Goal: Feedback & Contribution: Contribute content

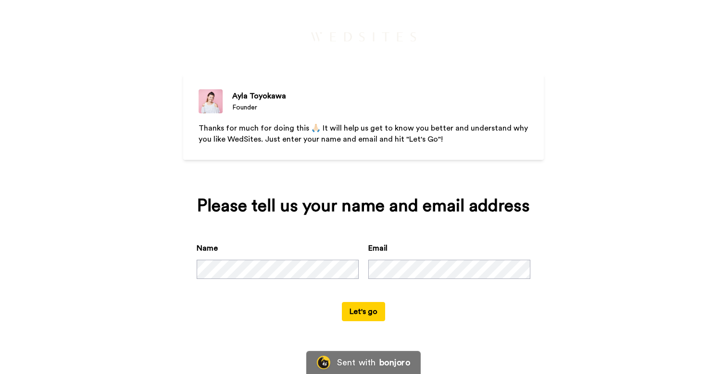
click at [368, 322] on button "Let's go" at bounding box center [363, 311] width 43 height 19
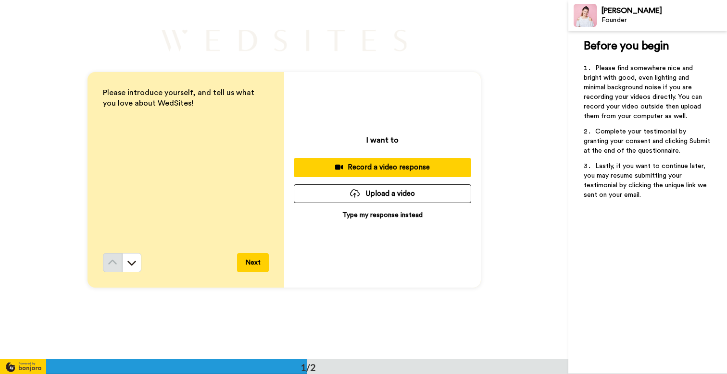
click at [368, 166] on div "Record a video response" at bounding box center [382, 167] width 162 height 10
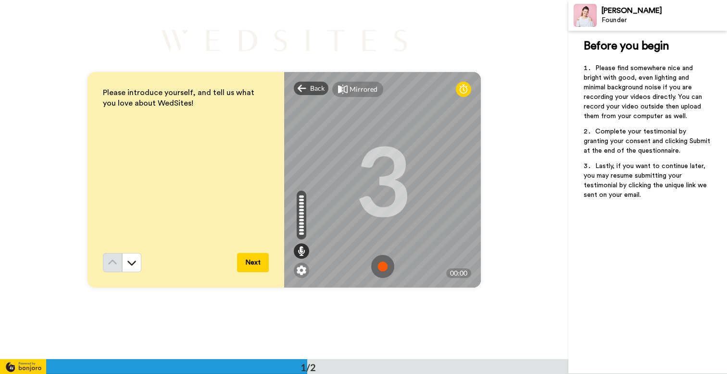
click at [261, 257] on button "Next" at bounding box center [253, 262] width 32 height 19
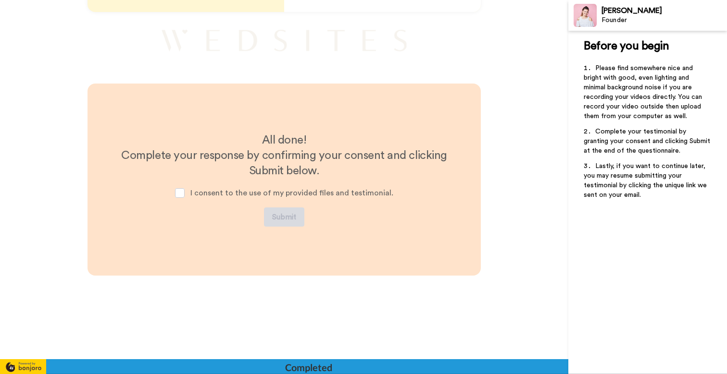
scroll to position [276, 0]
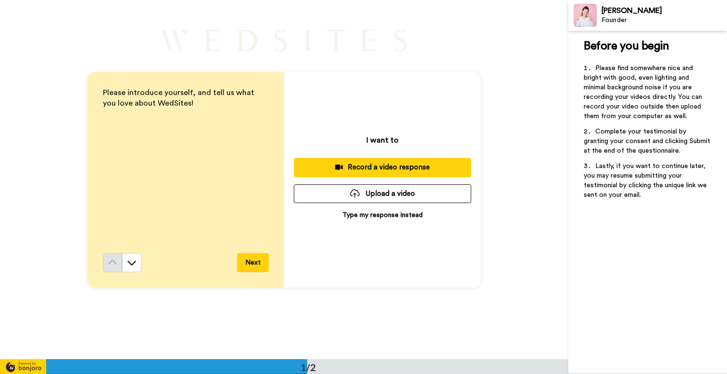
click at [226, 237] on div "Please introduce yourself, and tell us what you love about WedSites!" at bounding box center [186, 170] width 166 height 166
click at [397, 165] on div "Record a video response" at bounding box center [382, 167] width 162 height 10
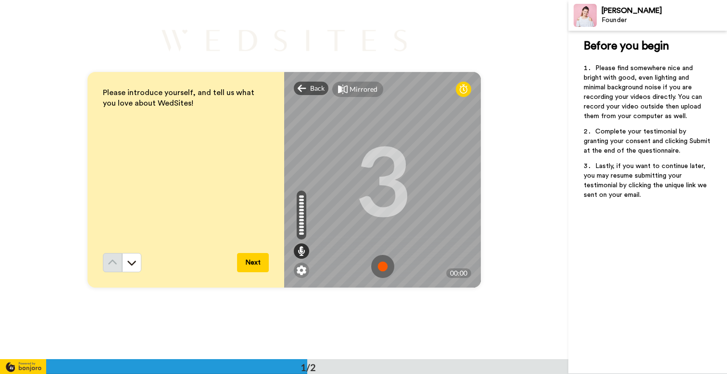
click at [383, 268] on img at bounding box center [382, 266] width 23 height 23
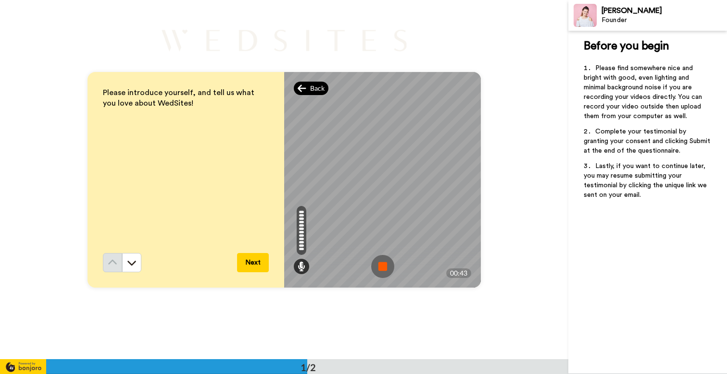
click at [322, 86] on span "Back" at bounding box center [317, 89] width 14 height 10
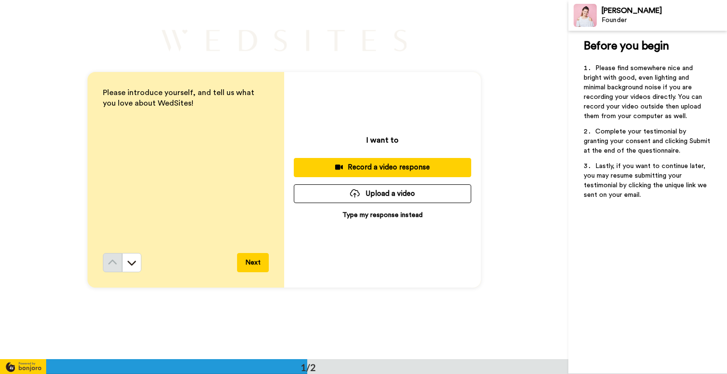
click at [398, 175] on button "Record a video response" at bounding box center [382, 167] width 177 height 19
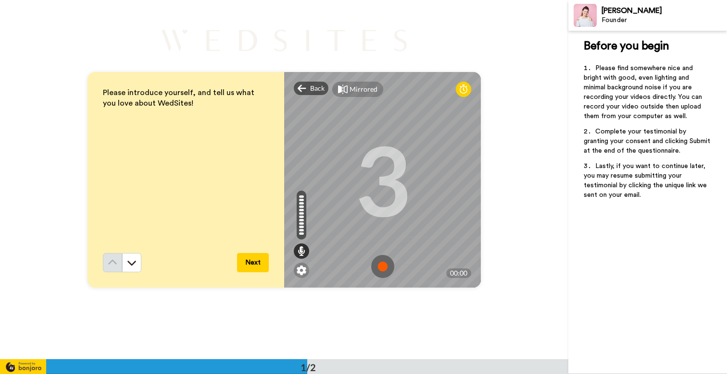
click at [384, 266] on img at bounding box center [382, 266] width 23 height 23
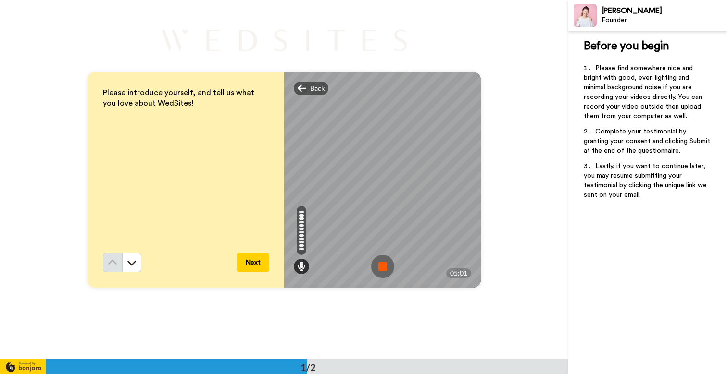
click at [384, 266] on img at bounding box center [382, 266] width 23 height 23
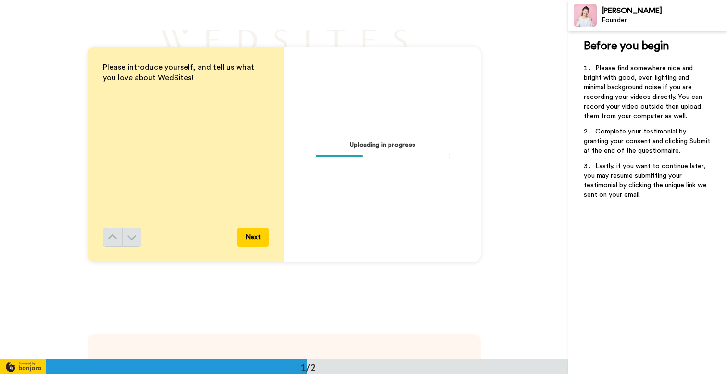
scroll to position [9, 0]
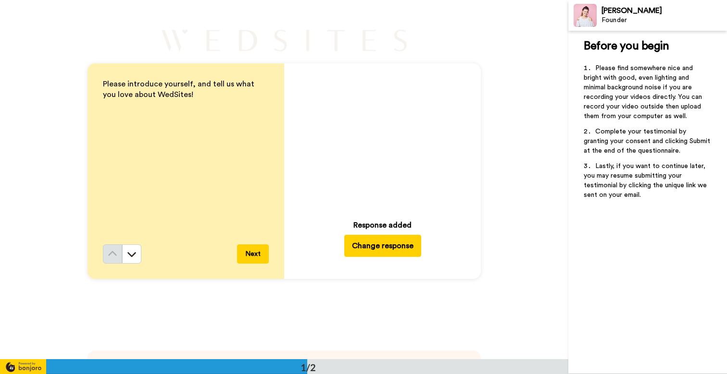
click at [360, 252] on button "Change response" at bounding box center [382, 246] width 77 height 22
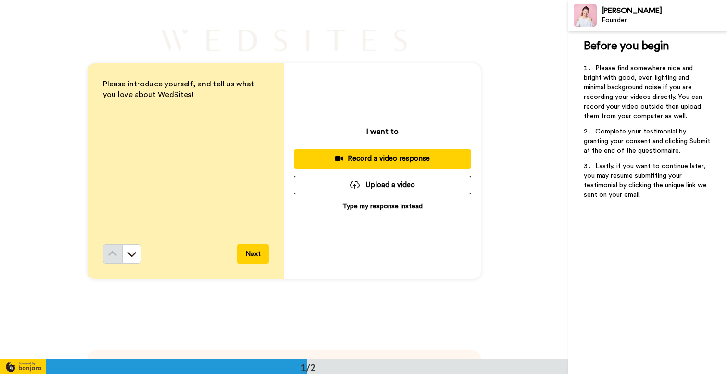
click at [393, 154] on div "Record a video response" at bounding box center [382, 159] width 162 height 10
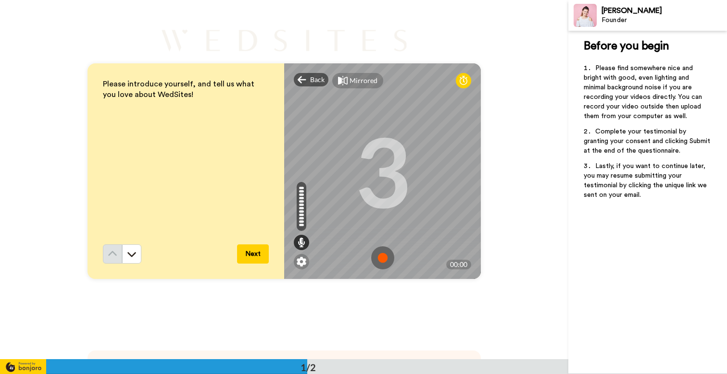
click at [385, 253] on img at bounding box center [382, 258] width 23 height 23
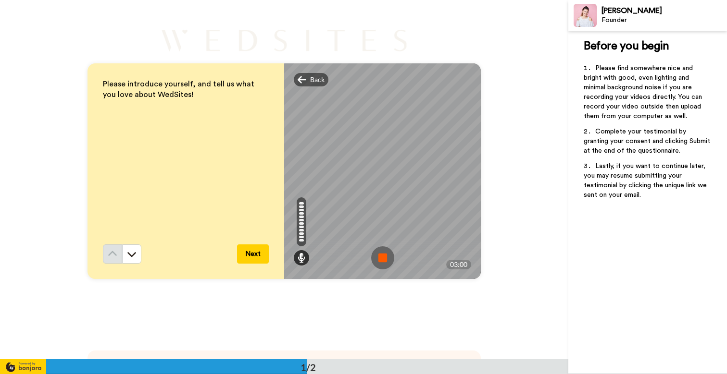
click at [382, 254] on img at bounding box center [382, 258] width 23 height 23
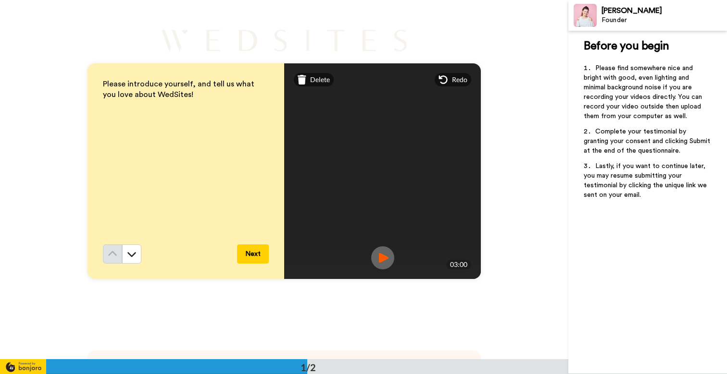
click at [312, 89] on div "Mirrored Redo" at bounding box center [382, 79] width 197 height 33
click at [312, 82] on span "Delete" at bounding box center [320, 80] width 20 height 10
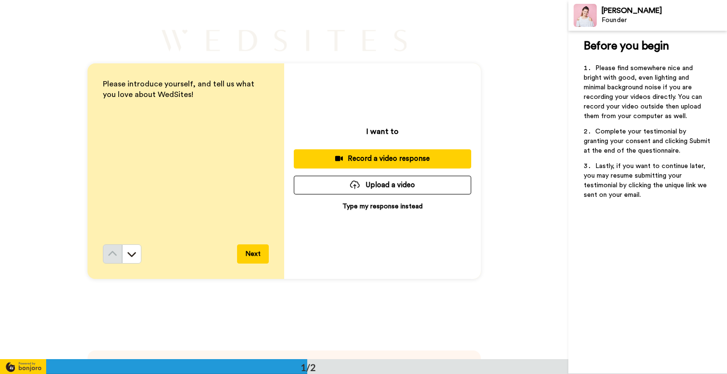
click at [413, 161] on div "Record a video response" at bounding box center [382, 159] width 162 height 10
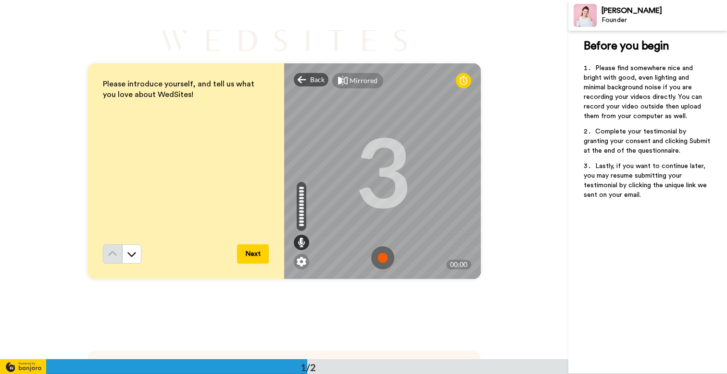
click at [379, 258] on img at bounding box center [382, 258] width 23 height 23
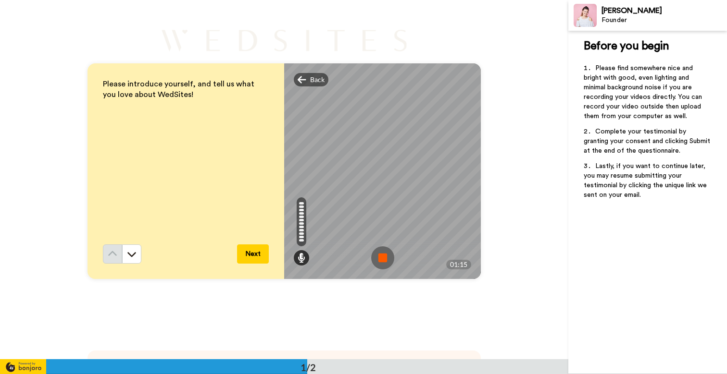
click at [387, 259] on img at bounding box center [382, 258] width 23 height 23
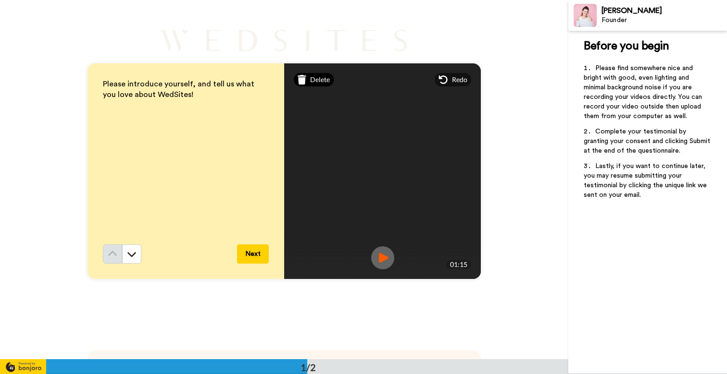
click at [319, 78] on span "Delete" at bounding box center [320, 80] width 20 height 10
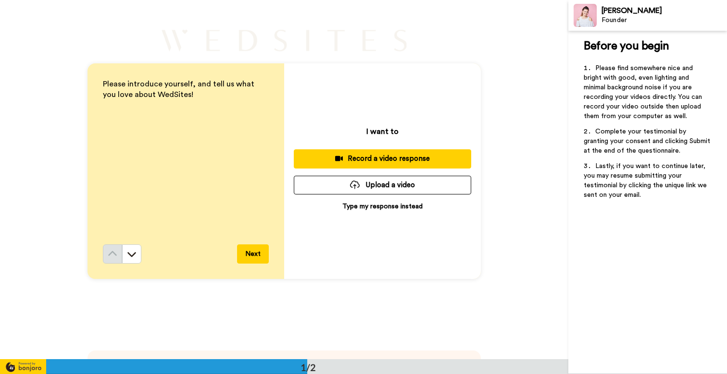
click at [414, 163] on div "Record a video response" at bounding box center [382, 159] width 162 height 10
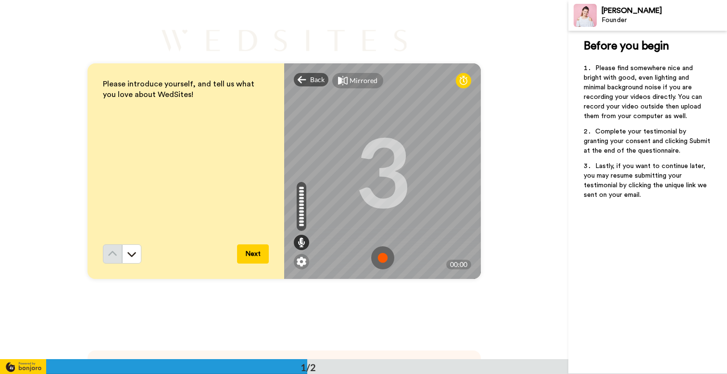
click at [384, 259] on img at bounding box center [382, 258] width 23 height 23
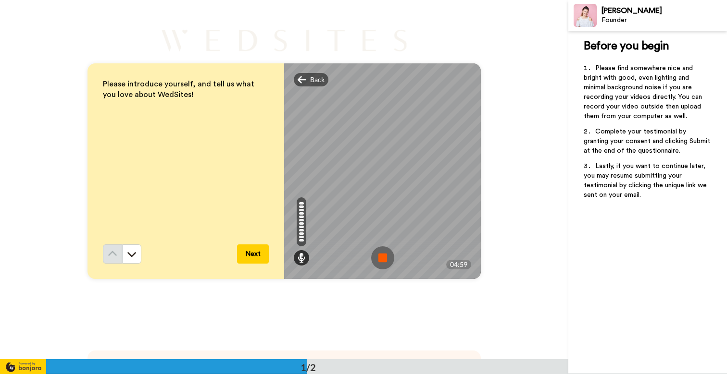
click at [384, 259] on img at bounding box center [382, 258] width 23 height 23
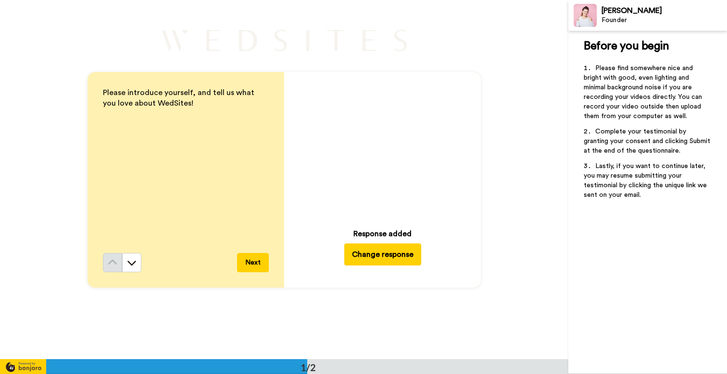
scroll to position [0, 0]
click at [377, 156] on icon at bounding box center [382, 146] width 25 height 25
click at [437, 200] on img at bounding box center [436, 201] width 10 height 10
click at [439, 201] on img at bounding box center [436, 201] width 10 height 10
click at [362, 181] on span at bounding box center [382, 147] width 135 height 135
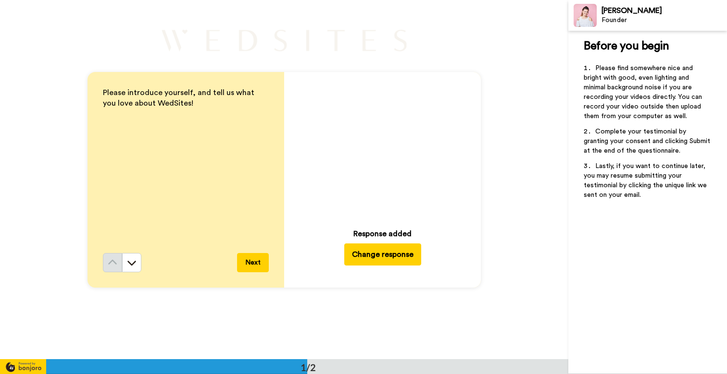
click at [378, 186] on span at bounding box center [382, 147] width 135 height 135
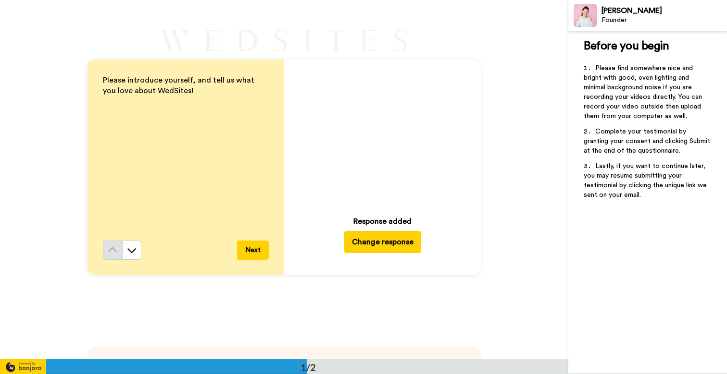
scroll to position [4, 0]
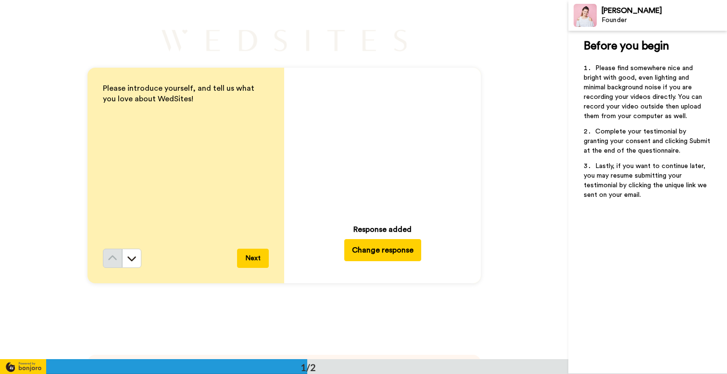
click at [376, 254] on button "Change response" at bounding box center [382, 250] width 77 height 22
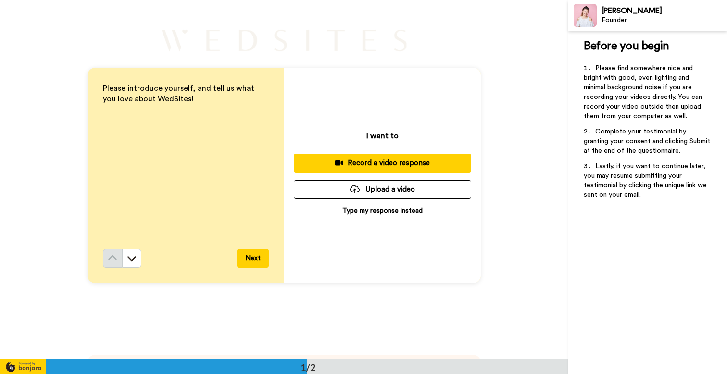
click at [397, 166] on div "Record a video response" at bounding box center [382, 163] width 162 height 10
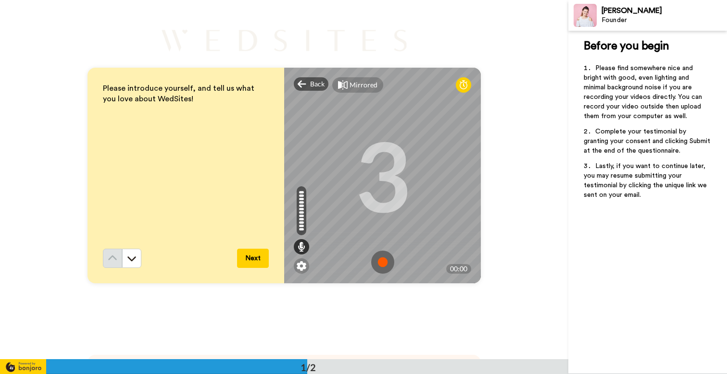
click at [383, 264] on img at bounding box center [382, 262] width 23 height 23
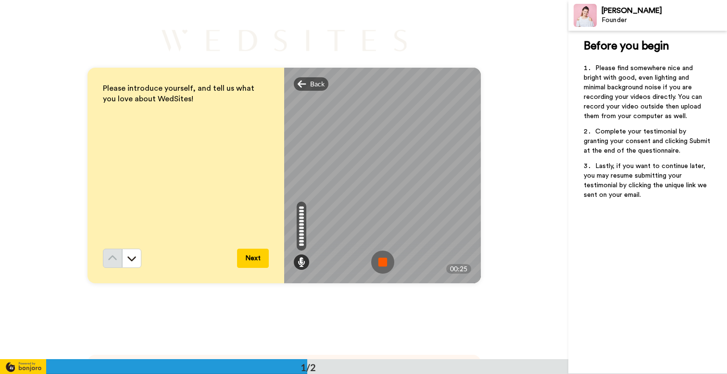
click at [383, 264] on img at bounding box center [382, 262] width 23 height 23
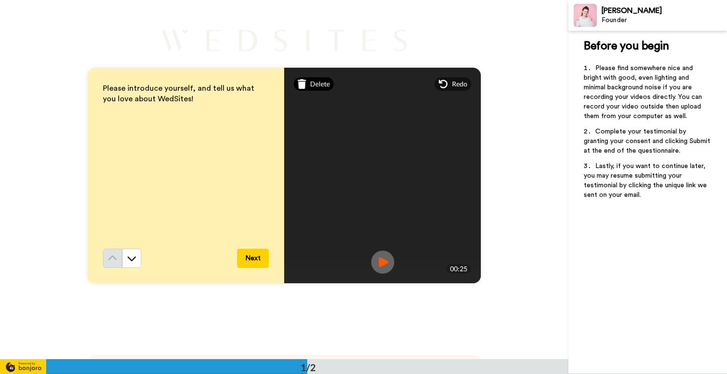
click at [317, 79] on span "Delete" at bounding box center [320, 84] width 20 height 10
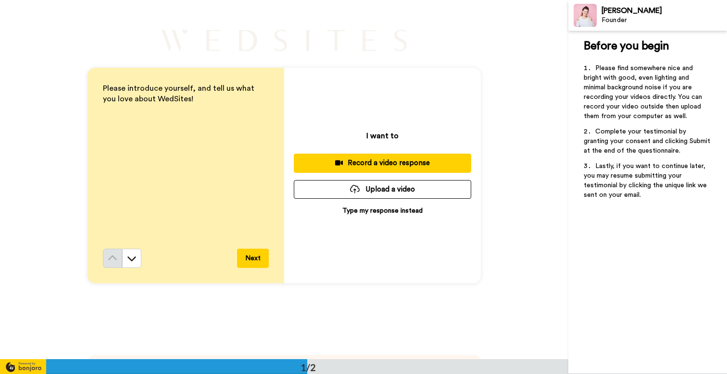
click at [385, 162] on div "Record a video response" at bounding box center [382, 163] width 162 height 10
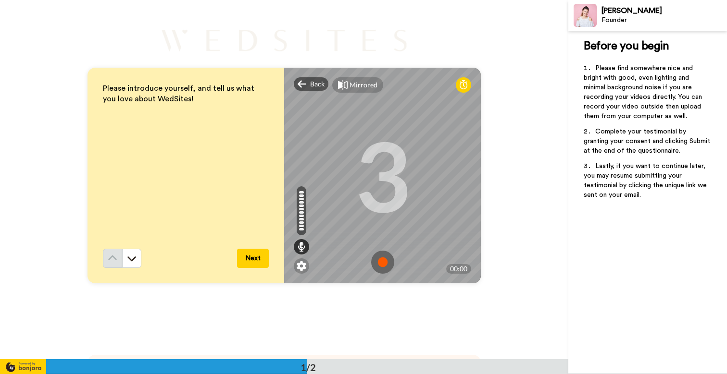
click at [386, 261] on img at bounding box center [382, 262] width 23 height 23
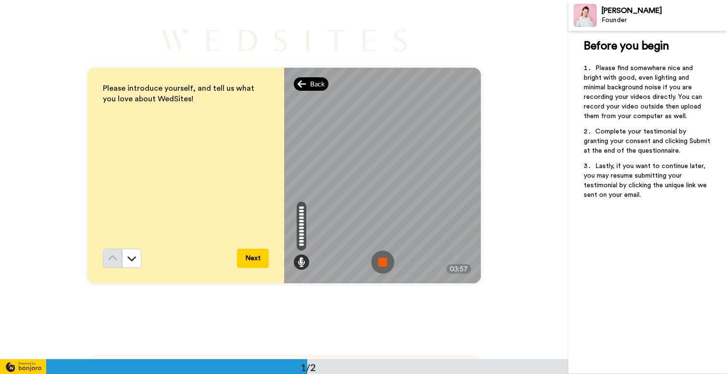
click at [305, 84] on icon at bounding box center [302, 83] width 8 height 7
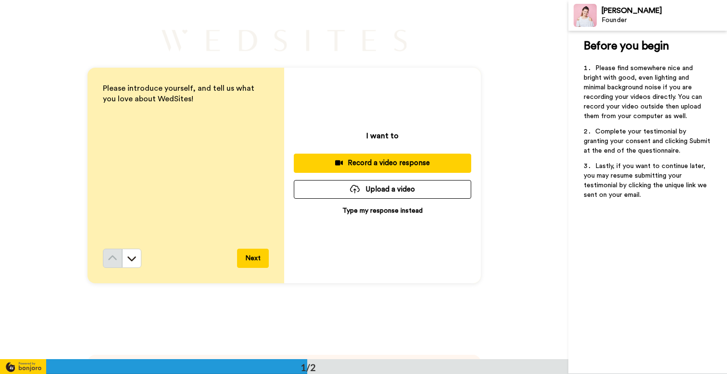
click at [392, 167] on div "Record a video response" at bounding box center [382, 163] width 162 height 10
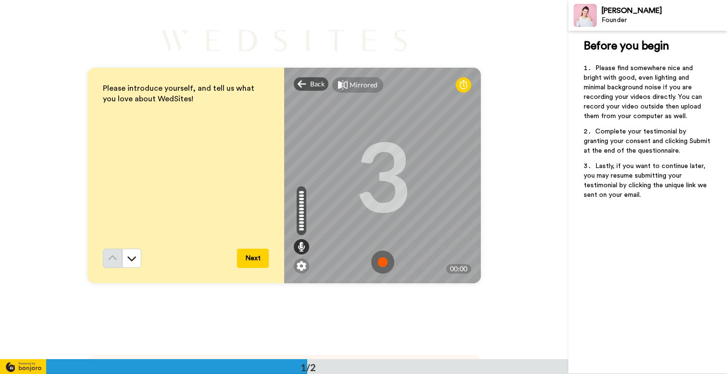
click at [382, 265] on img at bounding box center [382, 262] width 23 height 23
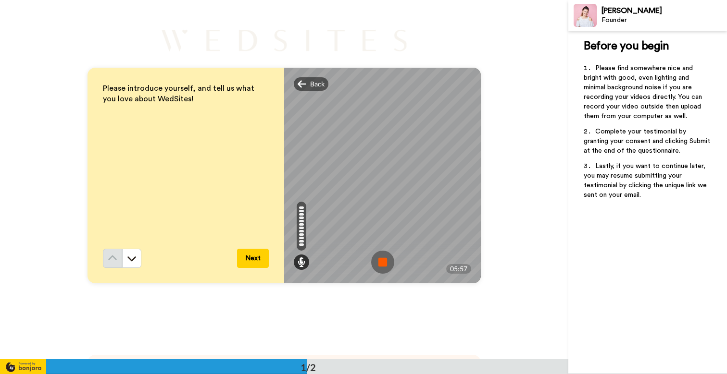
click at [382, 265] on img at bounding box center [382, 262] width 23 height 23
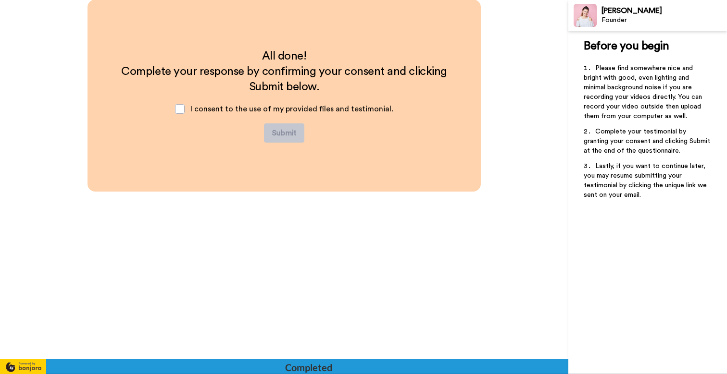
scroll to position [360, 0]
click at [184, 110] on span at bounding box center [180, 109] width 10 height 10
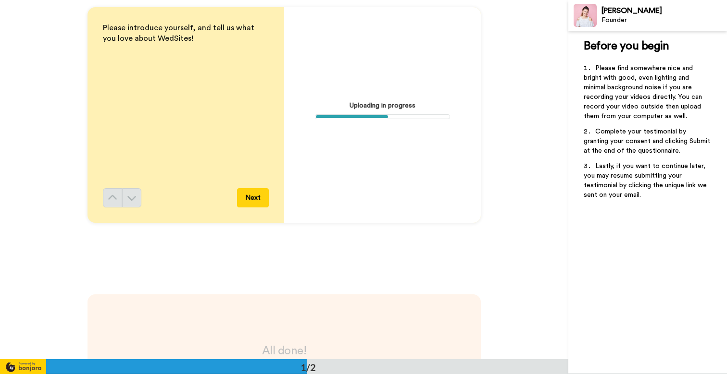
scroll to position [67, 0]
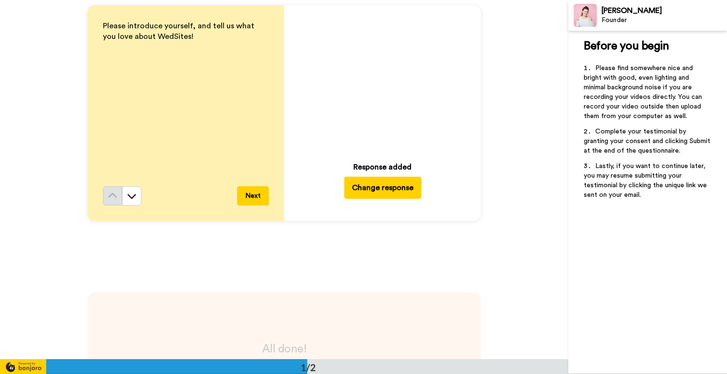
click at [255, 197] on button "Next" at bounding box center [253, 195] width 32 height 19
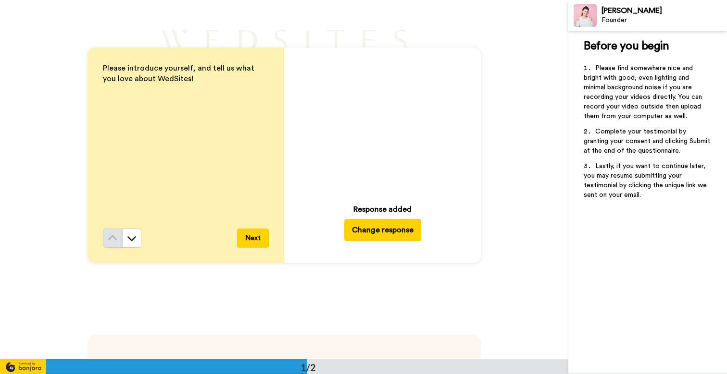
scroll to position [17, 0]
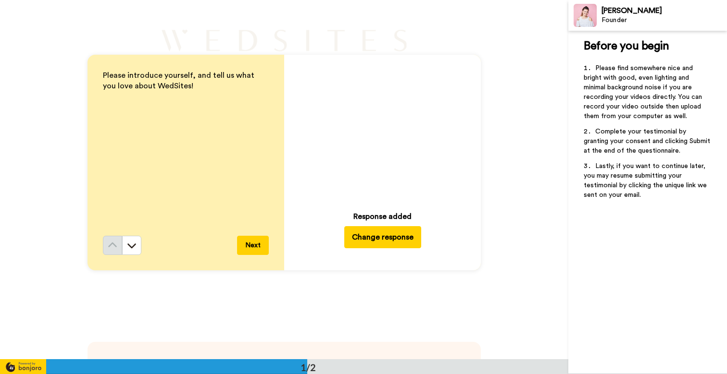
click at [254, 242] on button "Next" at bounding box center [253, 245] width 32 height 19
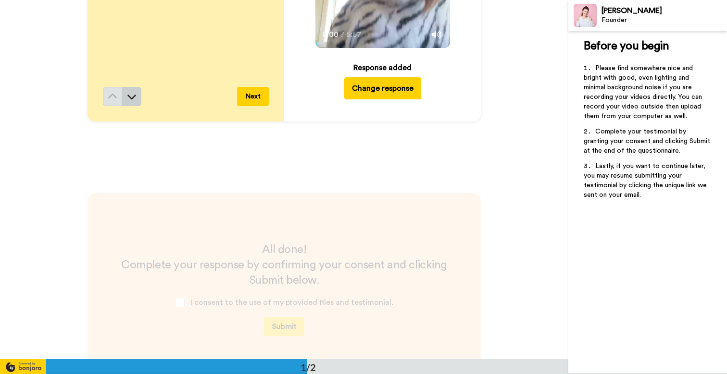
click at [129, 99] on icon at bounding box center [132, 97] width 10 height 10
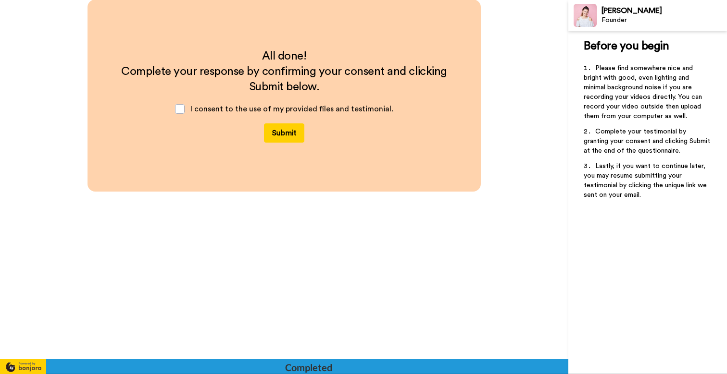
scroll to position [360, 0]
click at [275, 136] on button "Submit" at bounding box center [284, 133] width 40 height 19
